Goal: Find contact information: Obtain details needed to contact an individual or organization

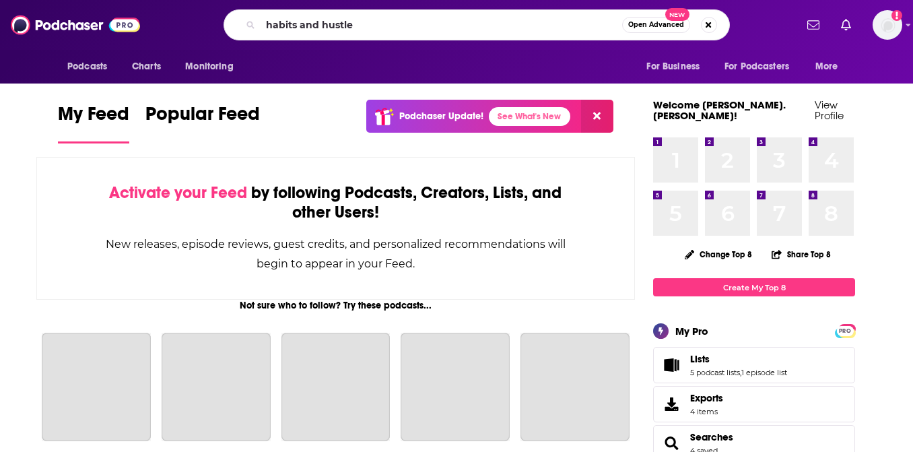
type input "habits and hustle"
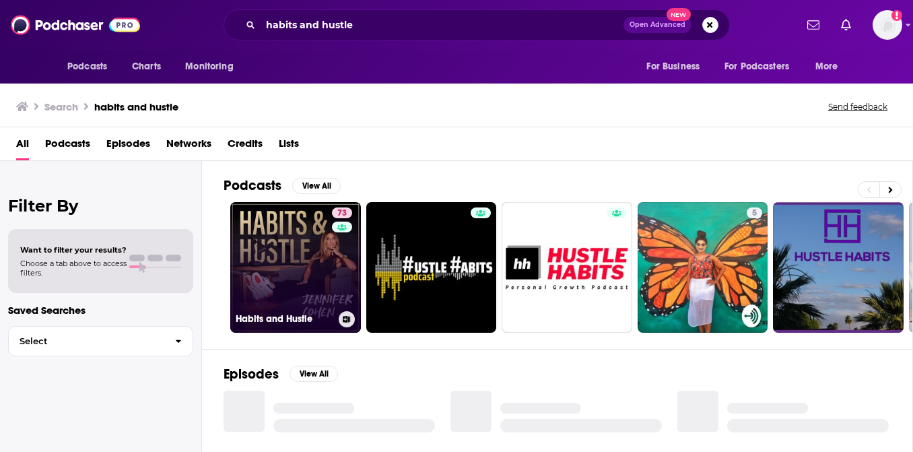
click at [322, 274] on link "73 Habits and Hustle" at bounding box center [295, 267] width 131 height 131
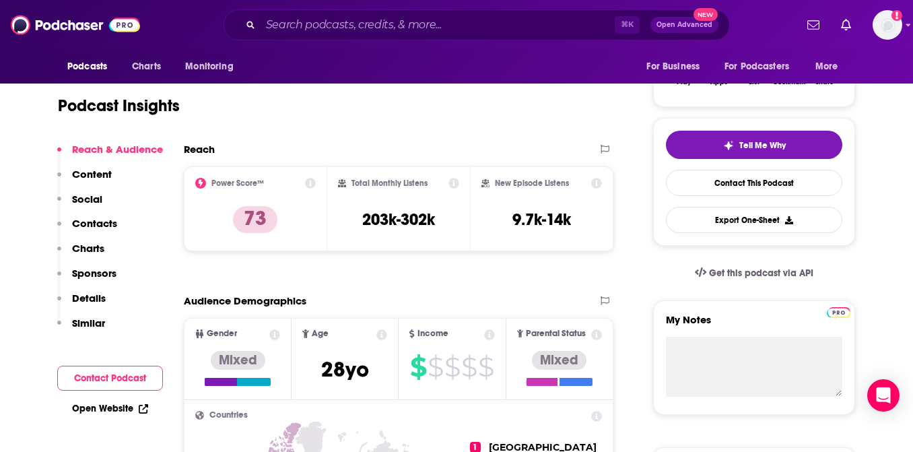
scroll to position [244, 0]
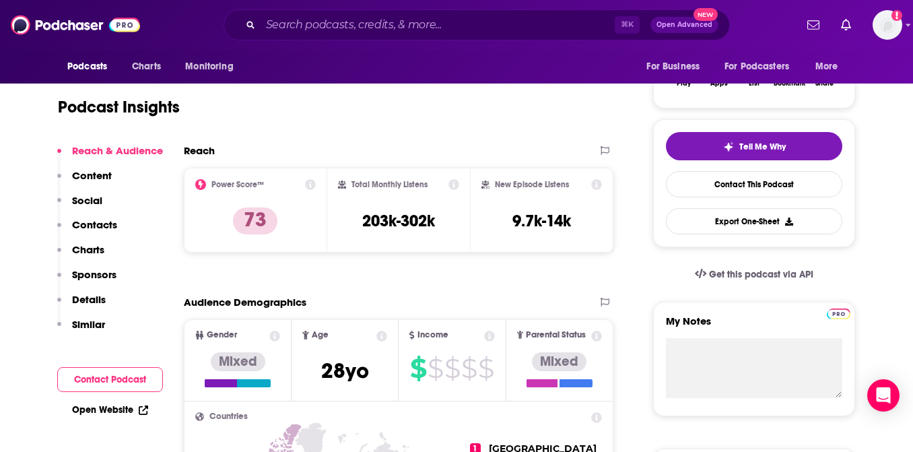
click at [114, 226] on p "Contacts" at bounding box center [94, 224] width 45 height 13
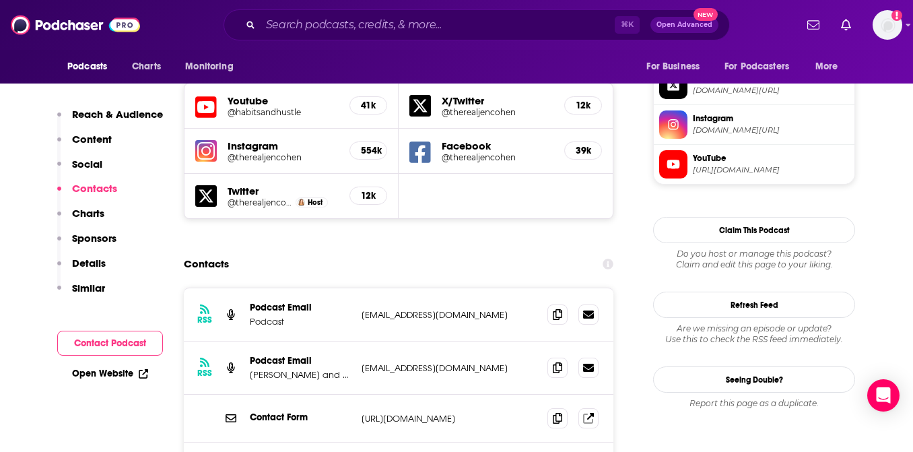
scroll to position [1201, 0]
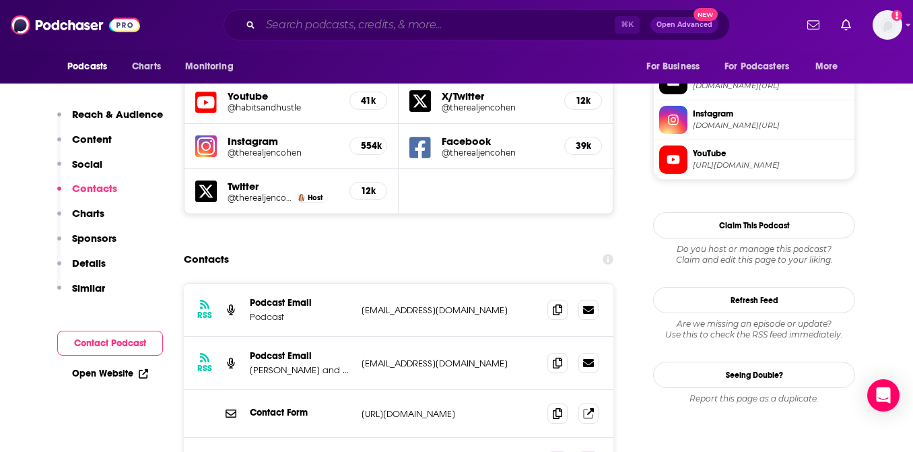
click at [364, 22] on input "Search podcasts, credits, & more..." at bounding box center [437, 25] width 354 height 22
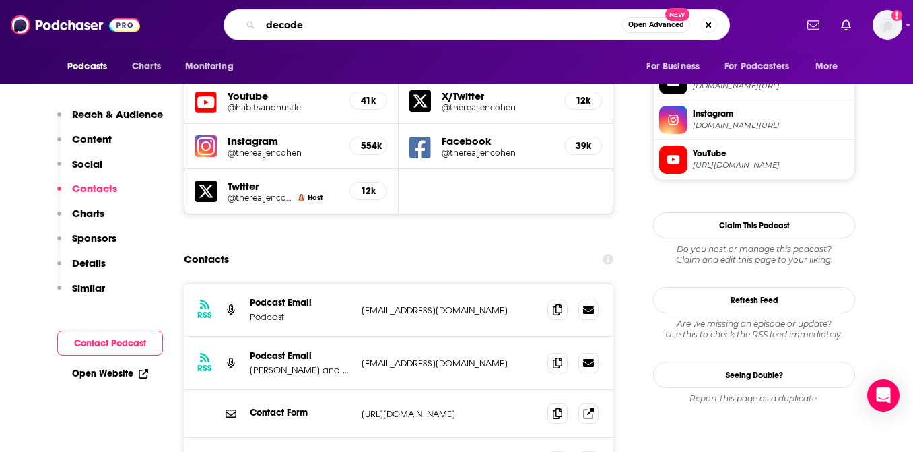
type input "decoded"
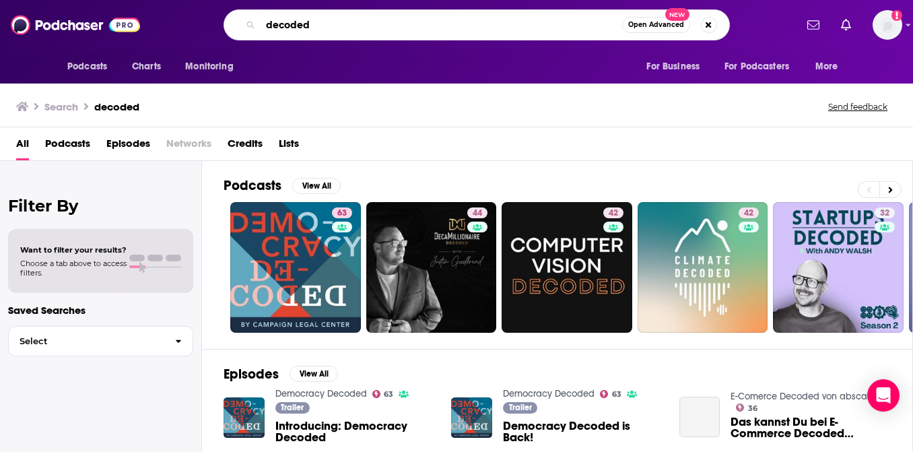
drag, startPoint x: 329, startPoint y: 26, endPoint x: 262, endPoint y: 22, distance: 66.8
click at [262, 22] on input "decoded" at bounding box center [440, 25] width 361 height 22
type input "bizzie gold"
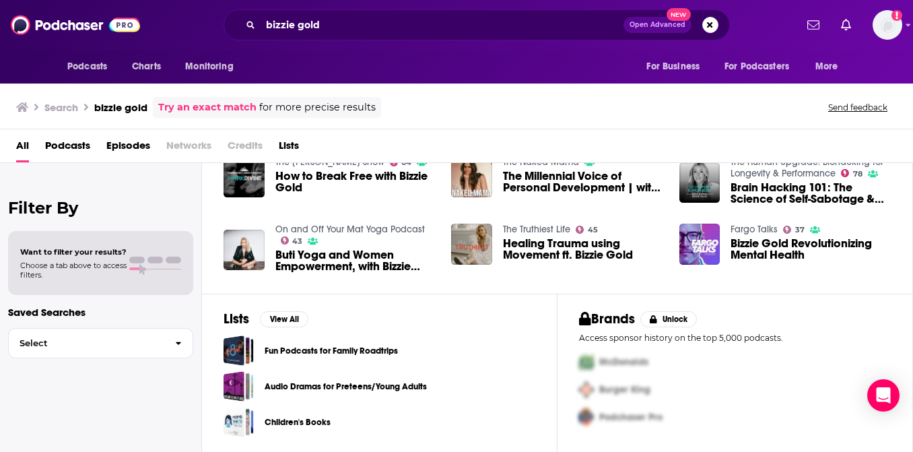
scroll to position [302, 0]
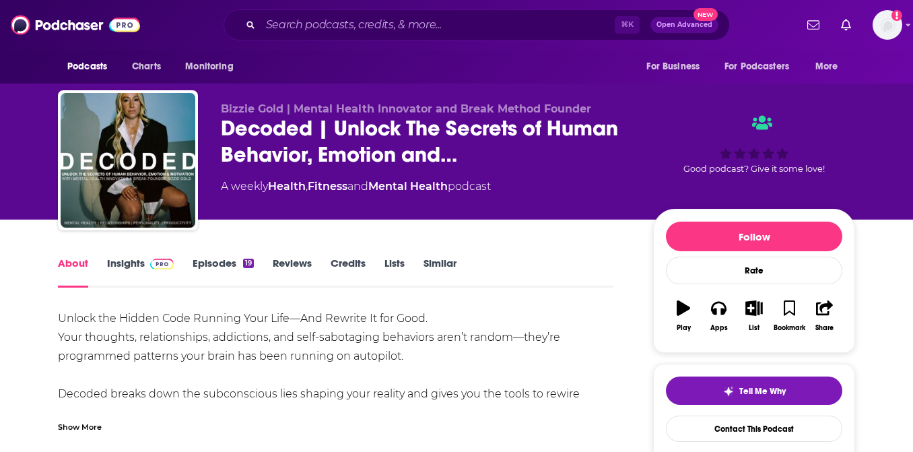
click at [126, 258] on link "Insights" at bounding box center [140, 271] width 67 height 31
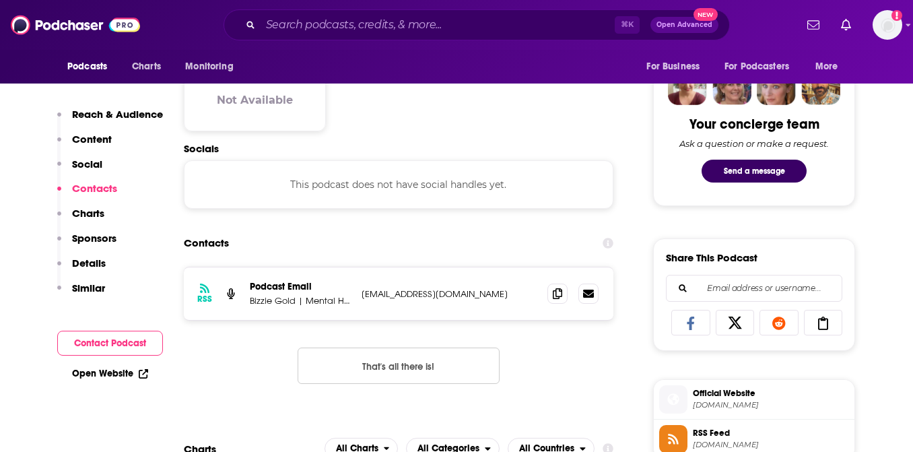
scroll to position [658, 0]
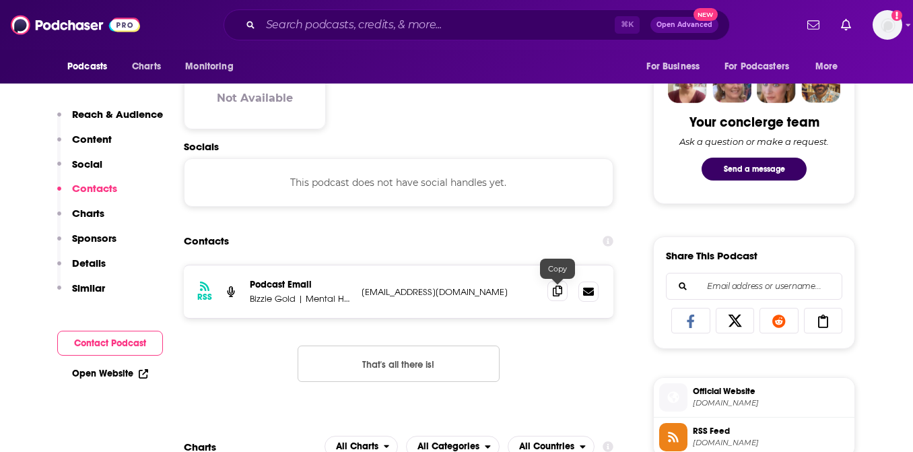
click at [553, 292] on icon at bounding box center [557, 290] width 9 height 11
